Goal: Task Accomplishment & Management: Use online tool/utility

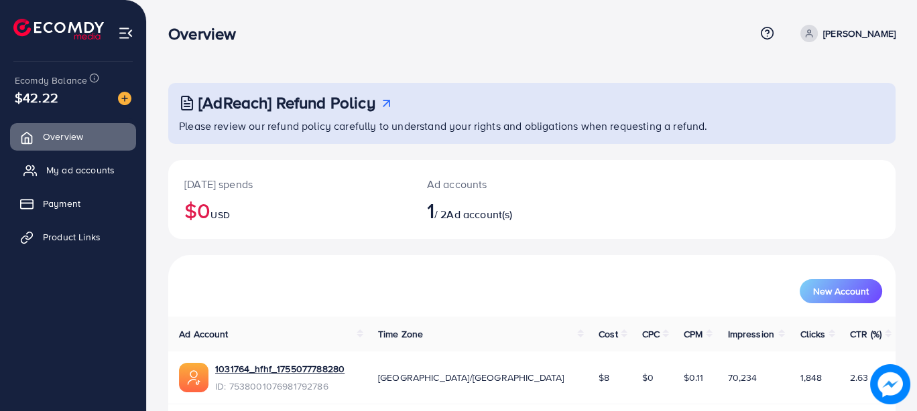
click at [101, 170] on span "My ad accounts" at bounding box center [80, 169] width 68 height 13
click at [65, 230] on span "Product Links" at bounding box center [75, 236] width 58 height 13
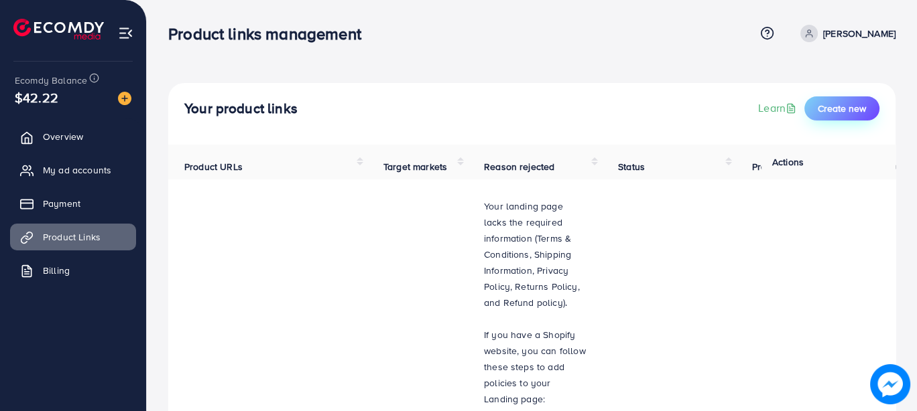
click at [832, 105] on span "Create new" at bounding box center [841, 108] width 48 height 13
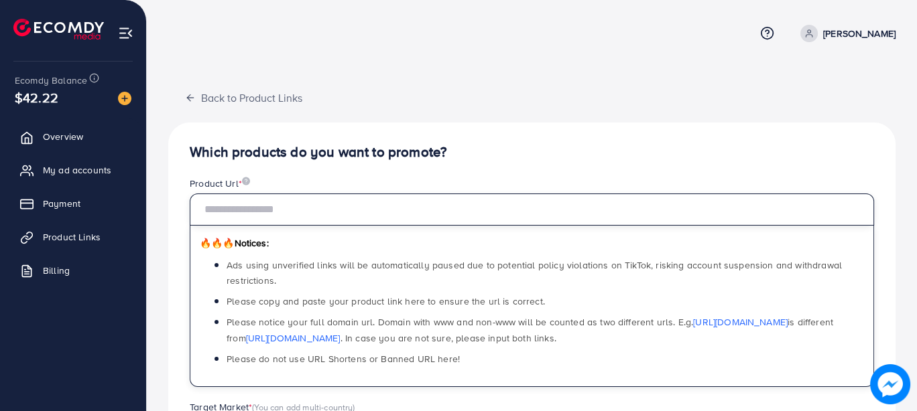
click at [415, 210] on input "text" at bounding box center [532, 210] width 684 height 32
click at [306, 196] on input "text" at bounding box center [532, 210] width 684 height 32
paste input "**********"
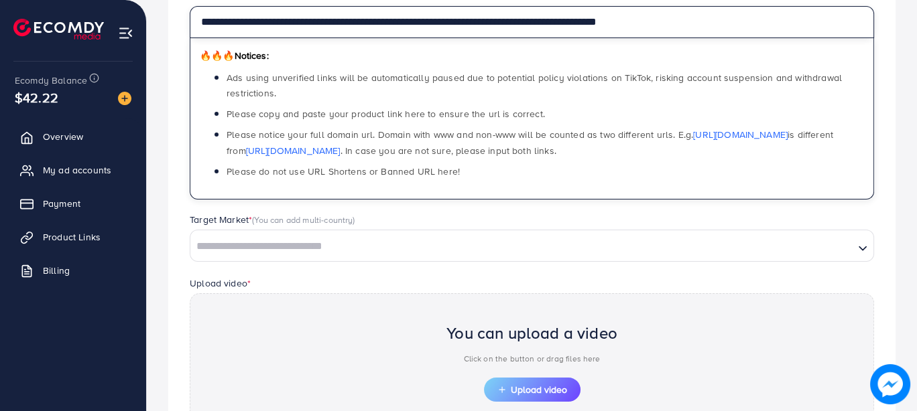
scroll to position [213, 0]
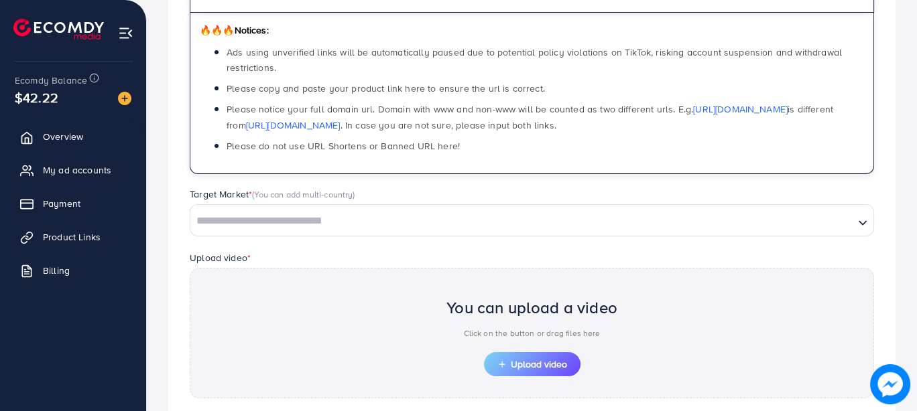
type input "**********"
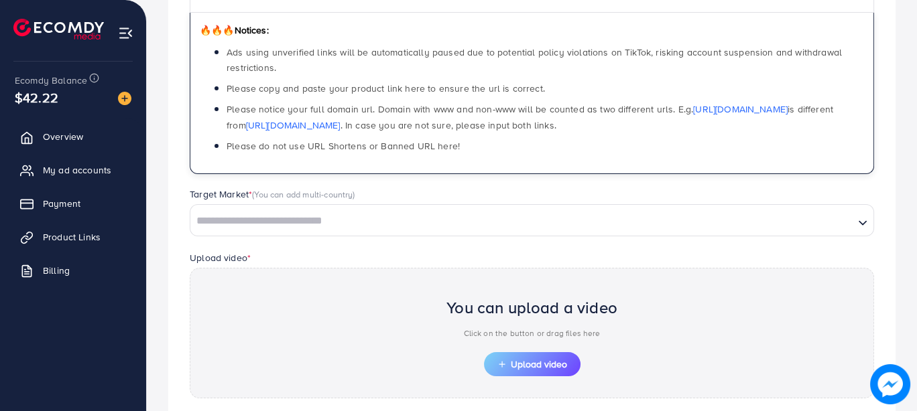
click at [373, 224] on input "Search for option" at bounding box center [522, 221] width 661 height 21
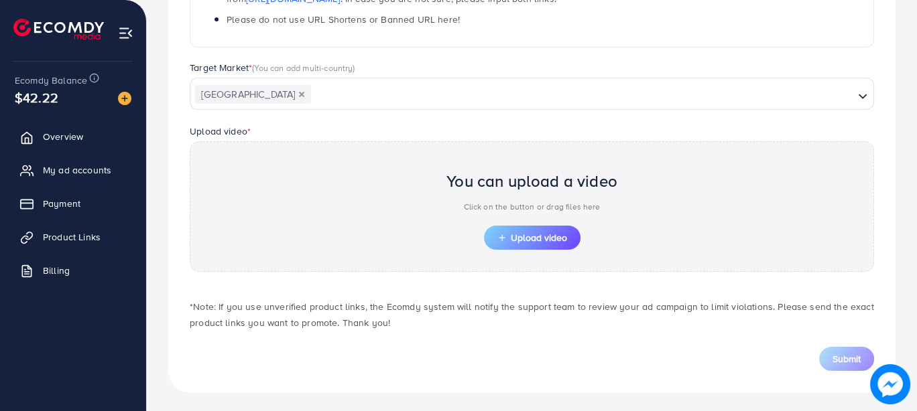
scroll to position [0, 0]
click at [517, 234] on span "Upload video" at bounding box center [532, 237] width 70 height 9
click at [516, 238] on span "Upload video" at bounding box center [532, 237] width 70 height 9
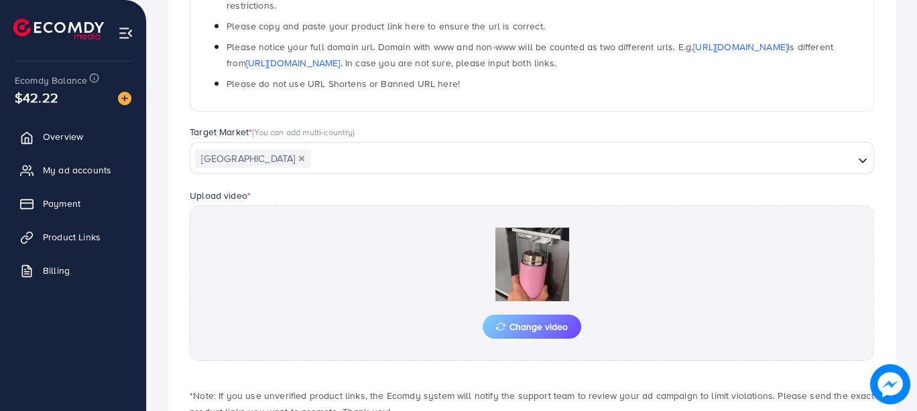
scroll to position [340, 0]
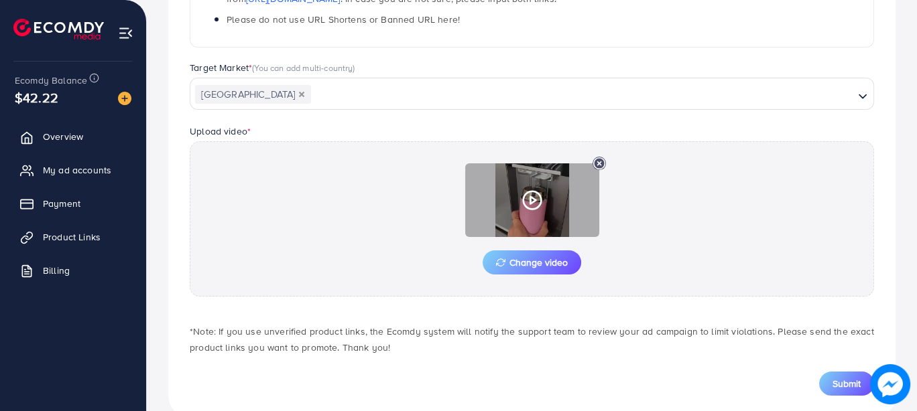
click at [536, 202] on icon at bounding box center [531, 200] width 21 height 21
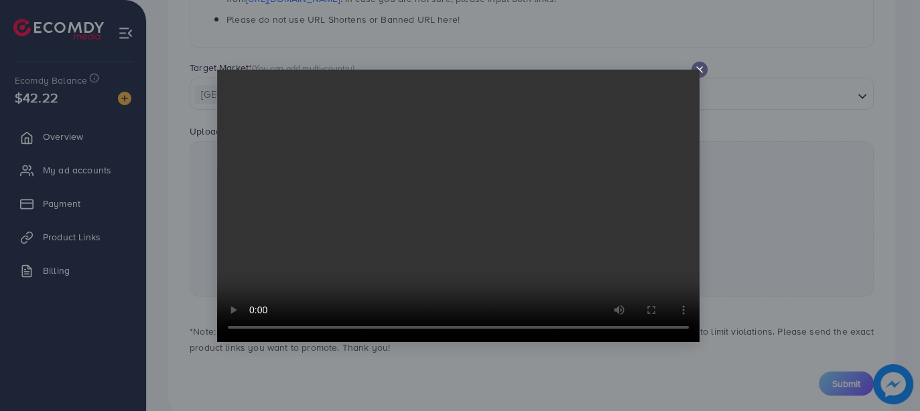
click at [700, 68] on line at bounding box center [699, 69] width 5 height 5
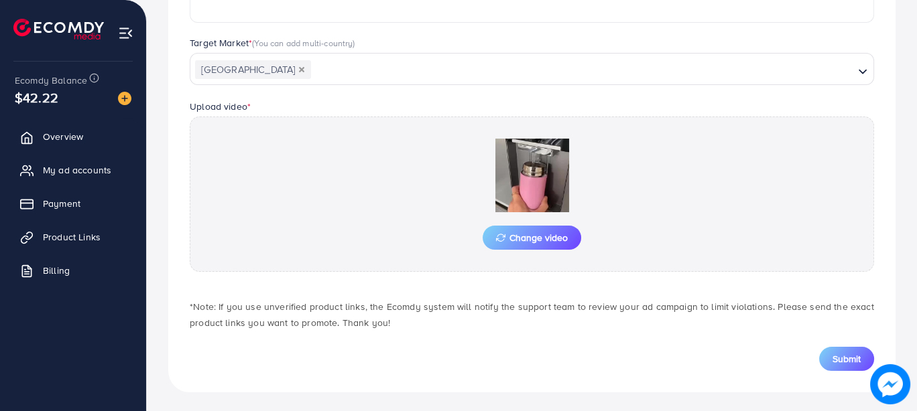
scroll to position [365, 0]
click at [839, 352] on span "Submit" at bounding box center [846, 358] width 28 height 13
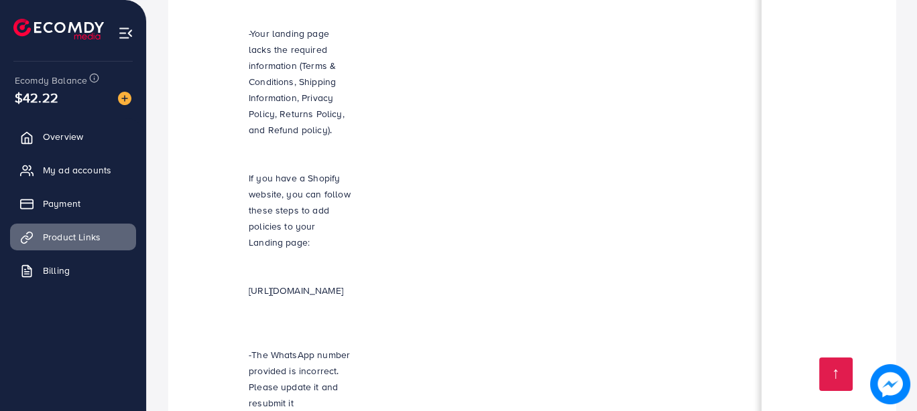
scroll to position [0, 401]
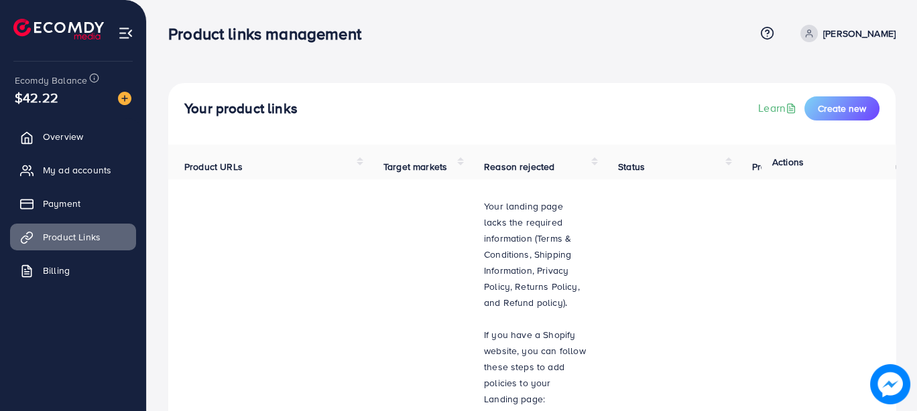
drag, startPoint x: 915, startPoint y: 354, endPoint x: 917, endPoint y: 362, distance: 7.8
click at [916, 362] on html "Product links management Help Center Contact Support Term and policy About Us H…" at bounding box center [458, 205] width 917 height 411
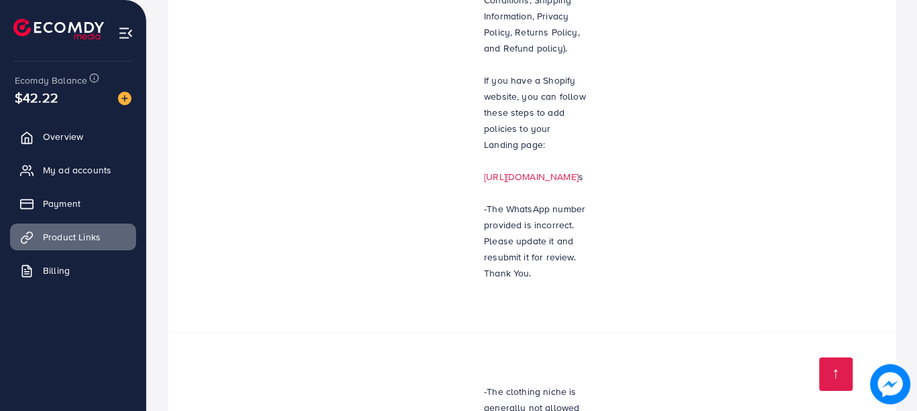
scroll to position [2161, 0]
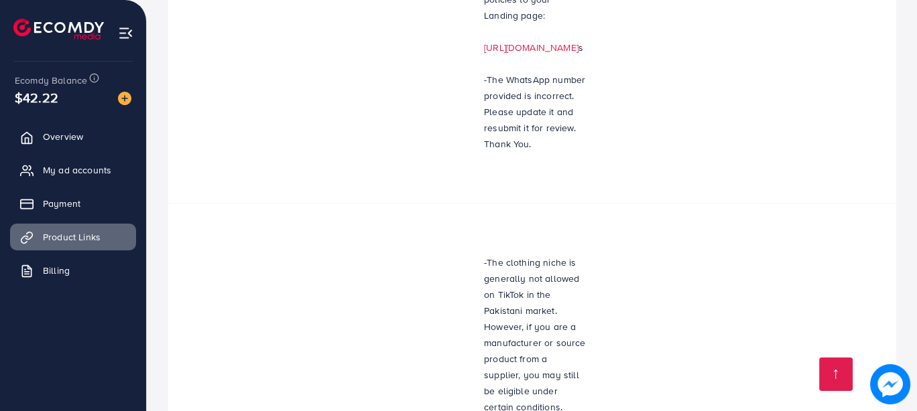
click at [915, 360] on div "Your product links Learn Create new Product URLs Target markets Reason rejected…" at bounding box center [532, 63] width 770 height 4448
drag, startPoint x: 915, startPoint y: 360, endPoint x: 909, endPoint y: 368, distance: 9.5
click at [909, 368] on div "Your product links Learn Create new Product URLs Target markets Reason rejected…" at bounding box center [532, 63] width 770 height 4448
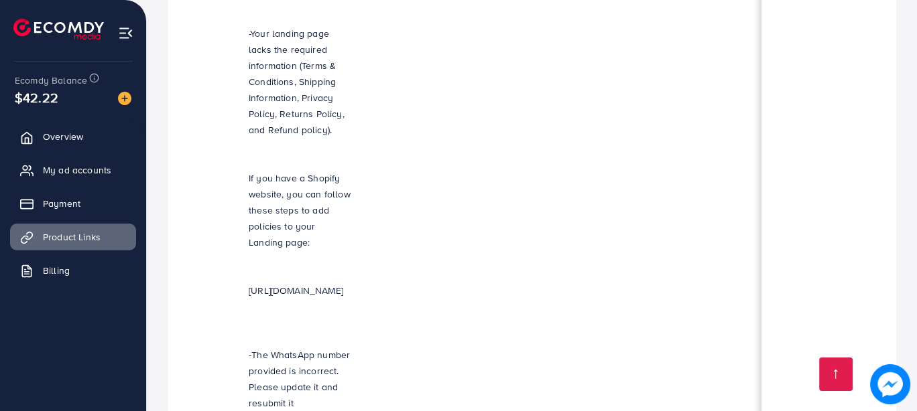
scroll to position [0, 401]
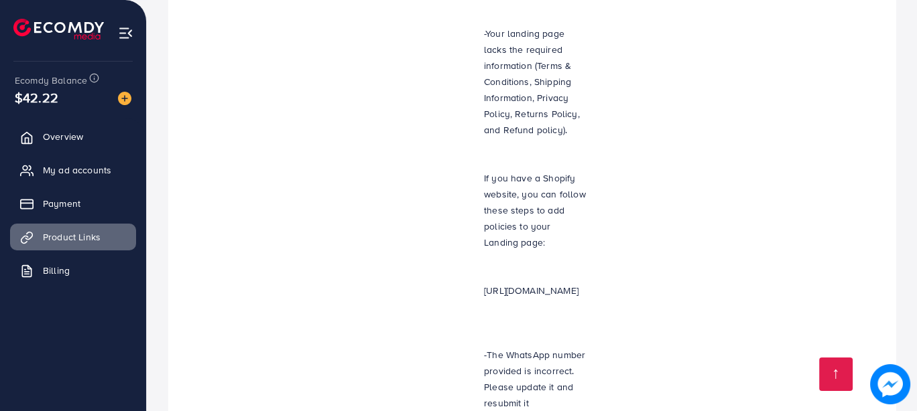
scroll to position [0, 401]
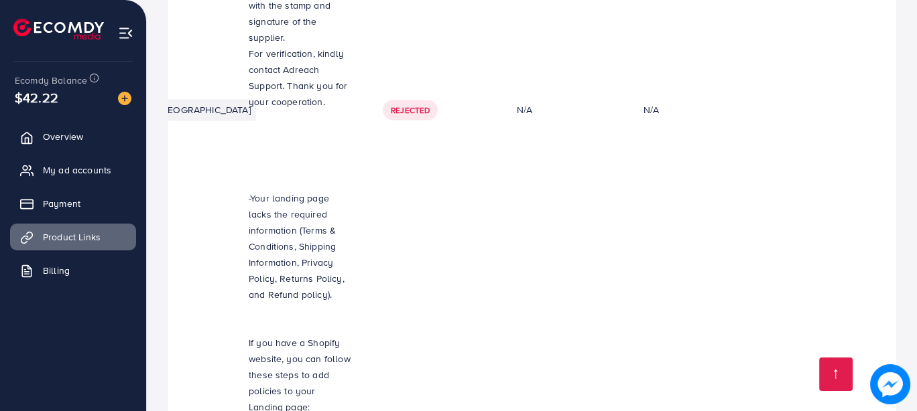
scroll to position [2937, 0]
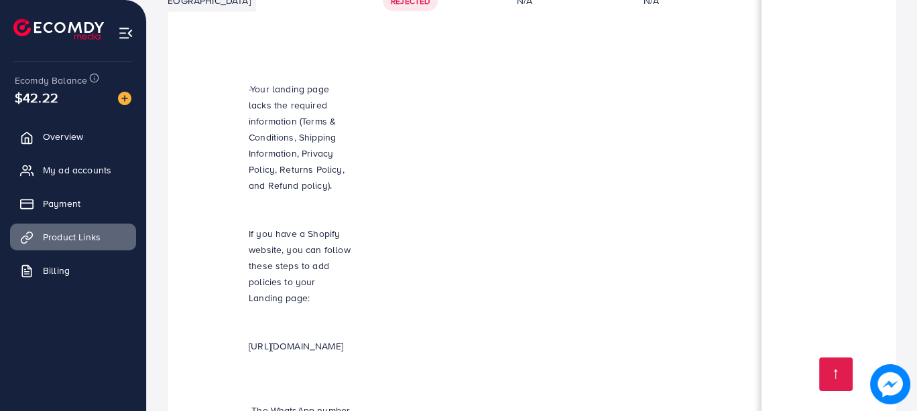
scroll to position [2937, 0]
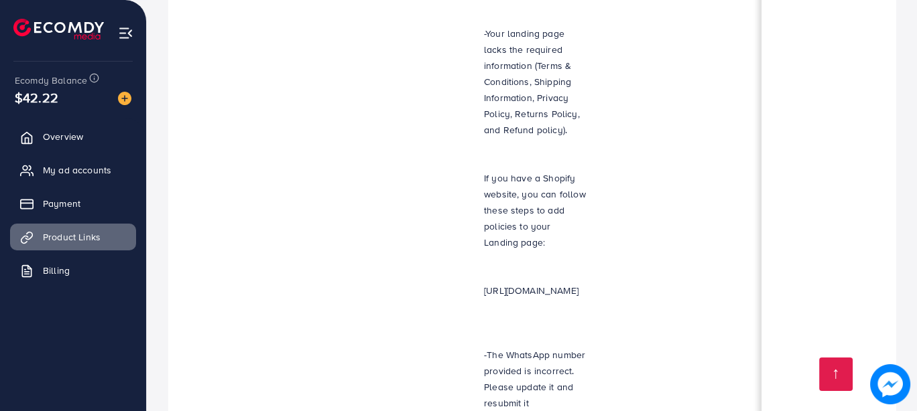
scroll to position [0, 401]
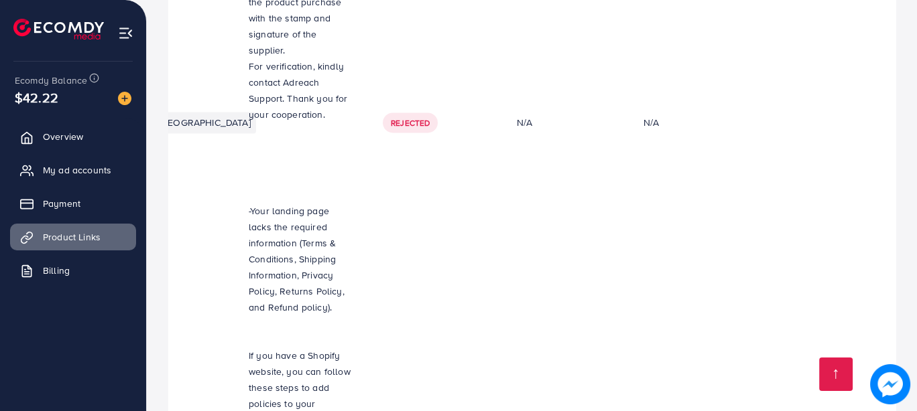
scroll to position [2761, 0]
